Goal: Task Accomplishment & Management: Use online tool/utility

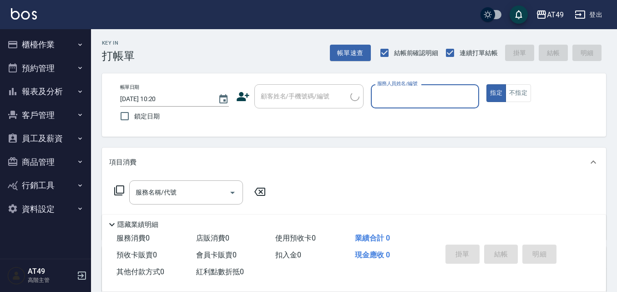
click at [79, 45] on icon "button" at bounding box center [79, 44] width 7 height 7
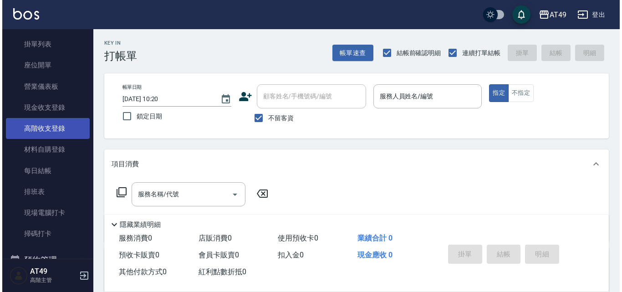
scroll to position [91, 0]
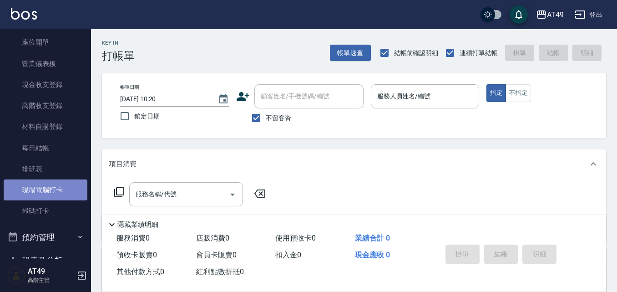
click at [50, 194] on link "現場電腦打卡" at bounding box center [46, 189] width 84 height 21
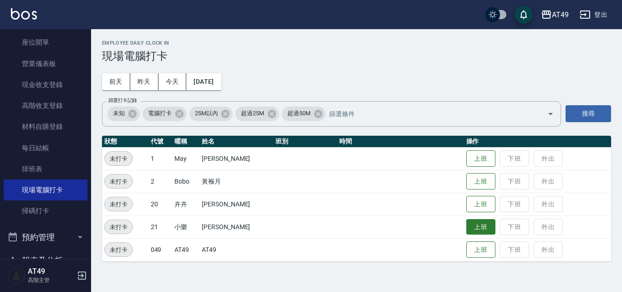
click at [482, 225] on button "上班" at bounding box center [480, 227] width 29 height 16
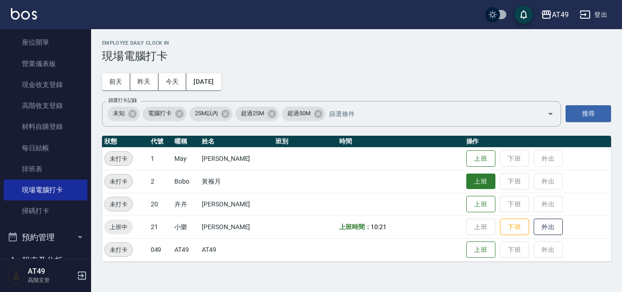
click at [473, 184] on button "上班" at bounding box center [480, 181] width 29 height 16
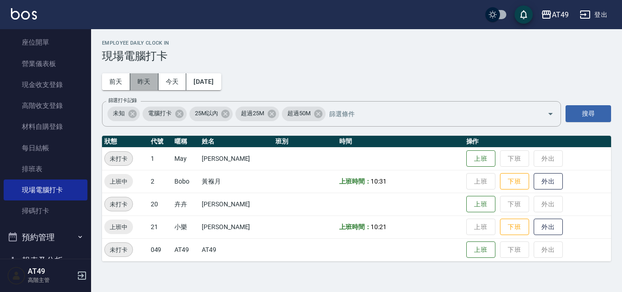
click at [148, 83] on button "昨天" at bounding box center [144, 81] width 28 height 17
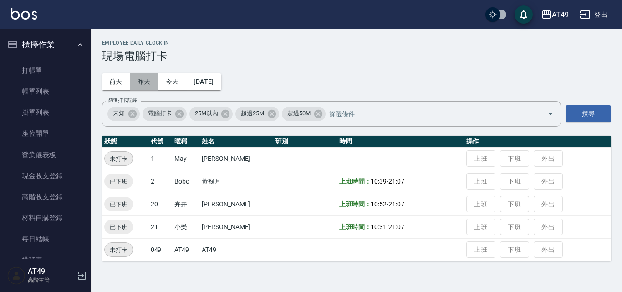
click at [142, 81] on button "昨天" at bounding box center [144, 81] width 28 height 17
click at [171, 81] on button "今天" at bounding box center [172, 81] width 28 height 17
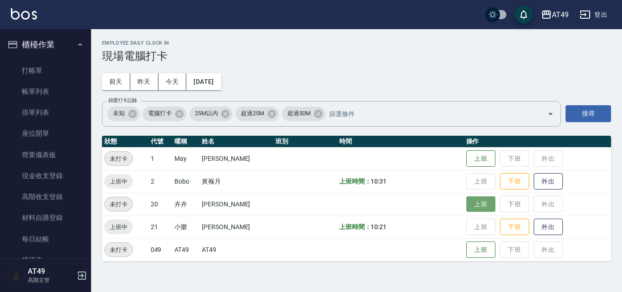
click at [489, 202] on button "上班" at bounding box center [480, 204] width 29 height 16
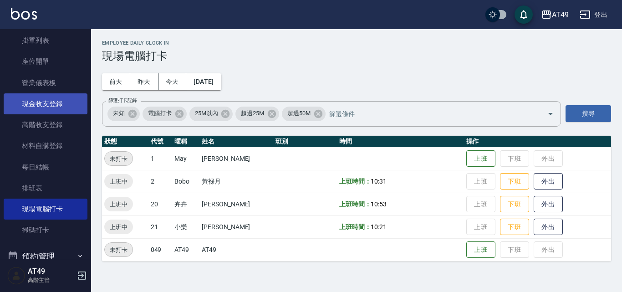
scroll to position [228, 0]
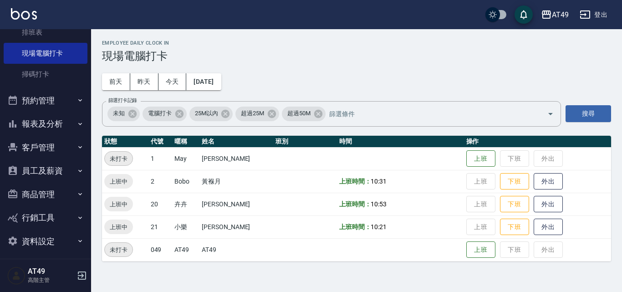
click at [34, 115] on button "報表及分析" at bounding box center [46, 124] width 84 height 24
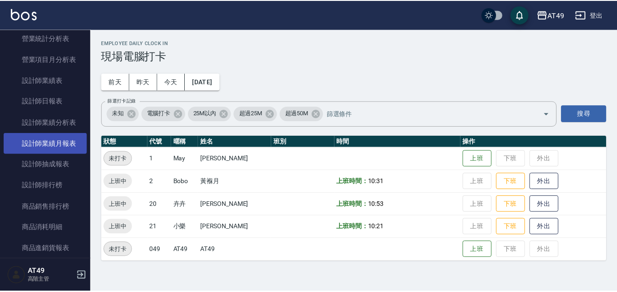
scroll to position [637, 0]
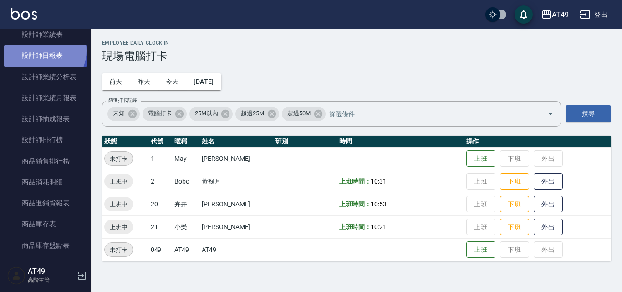
click at [44, 51] on link "設計師日報表" at bounding box center [46, 55] width 84 height 21
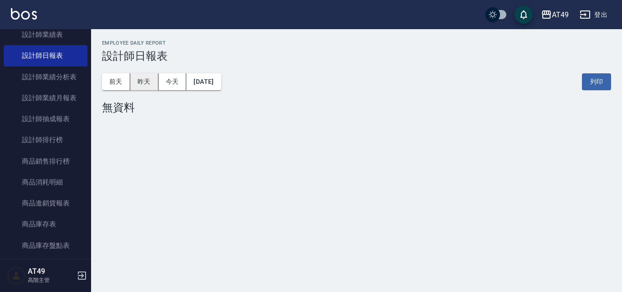
click at [156, 82] on button "昨天" at bounding box center [144, 81] width 28 height 17
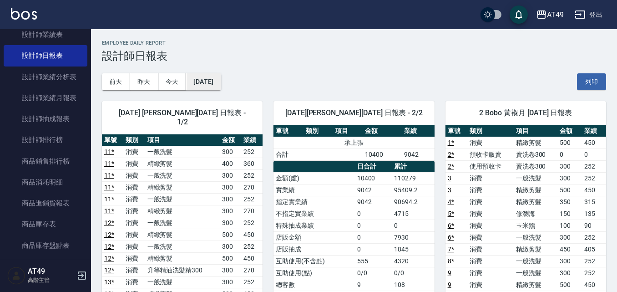
click at [198, 75] on button "[DATE]" at bounding box center [203, 81] width 35 height 17
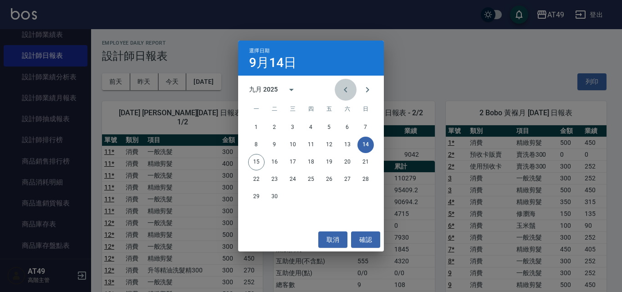
click at [344, 88] on icon "Previous month" at bounding box center [345, 89] width 11 height 11
click at [315, 161] on button "14" at bounding box center [311, 162] width 16 height 16
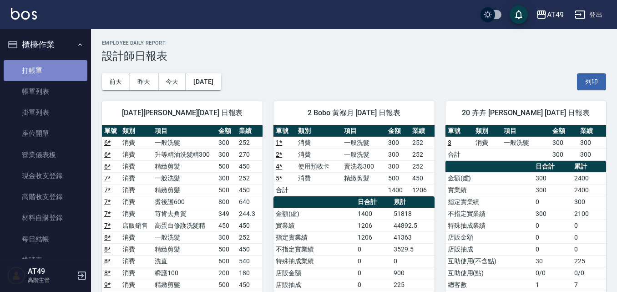
click at [55, 69] on link "打帳單" at bounding box center [46, 70] width 84 height 21
